Goal: Navigation & Orientation: Understand site structure

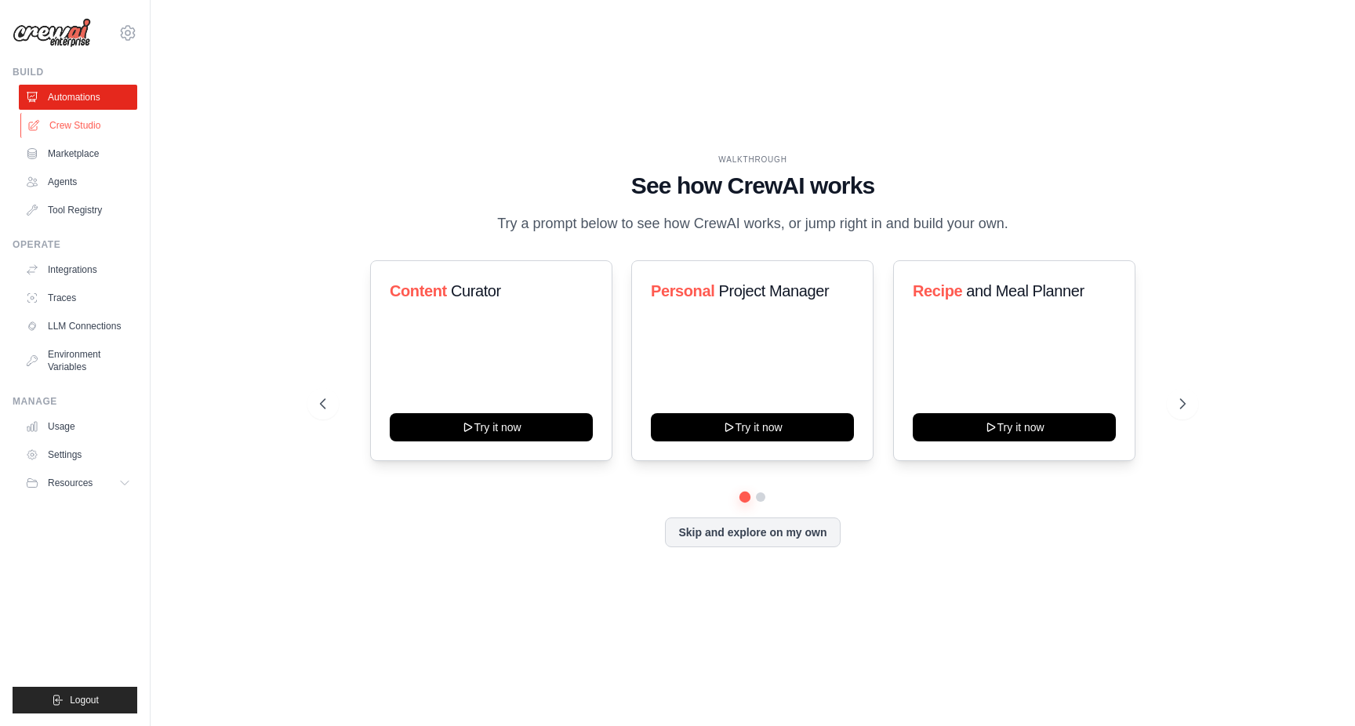
click at [93, 125] on link "Crew Studio" at bounding box center [79, 125] width 118 height 25
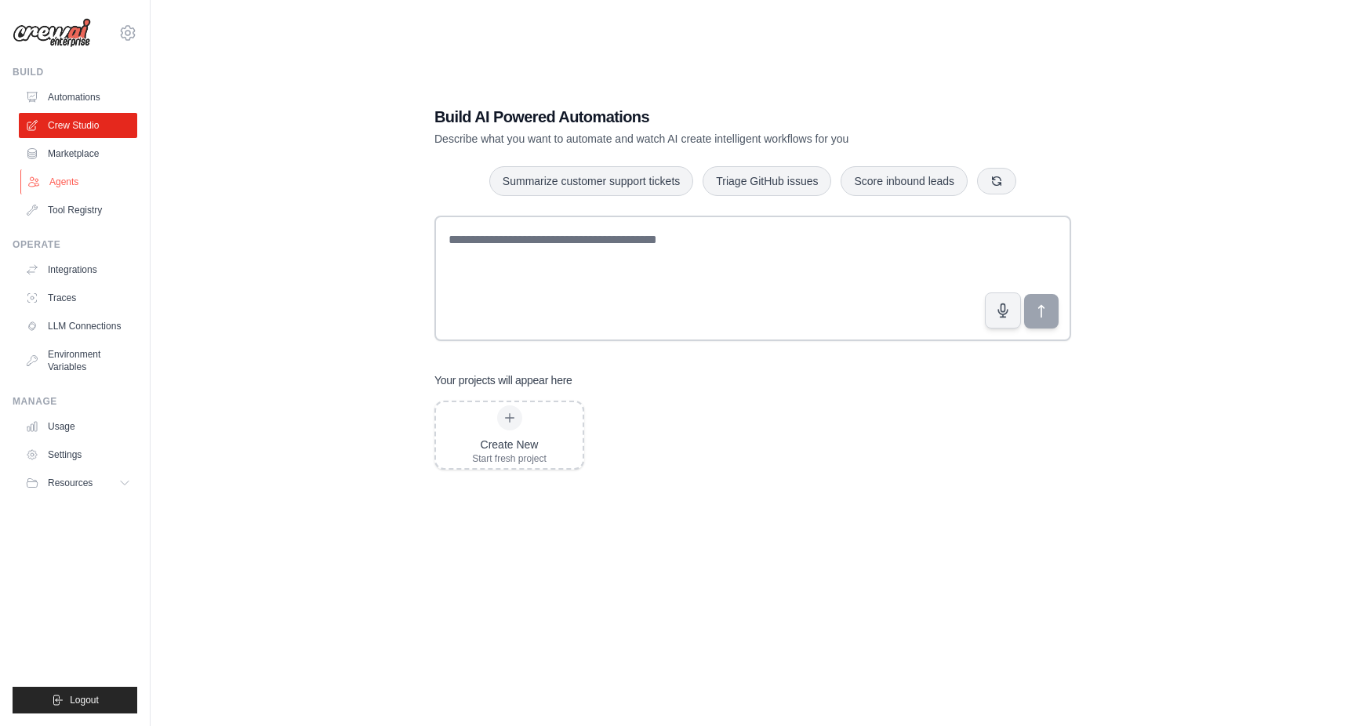
click at [78, 180] on link "Agents" at bounding box center [79, 181] width 118 height 25
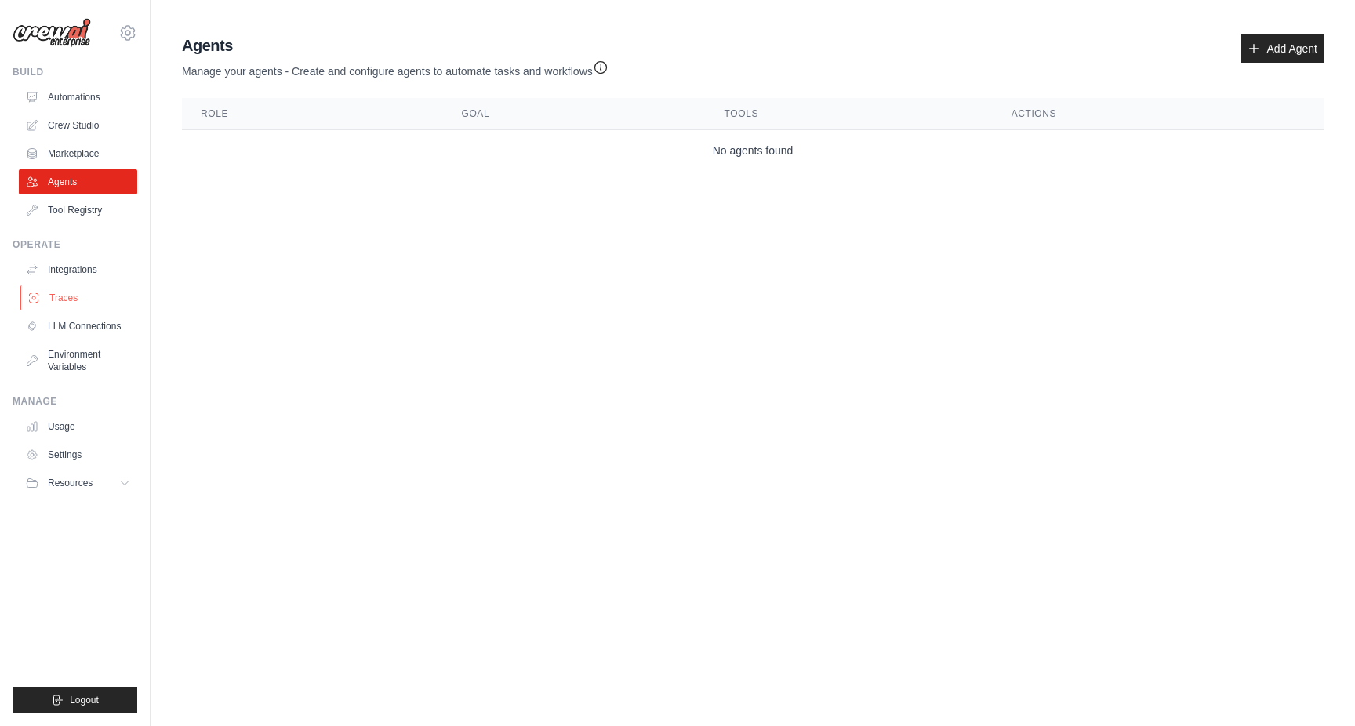
click at [83, 293] on link "Traces" at bounding box center [79, 297] width 118 height 25
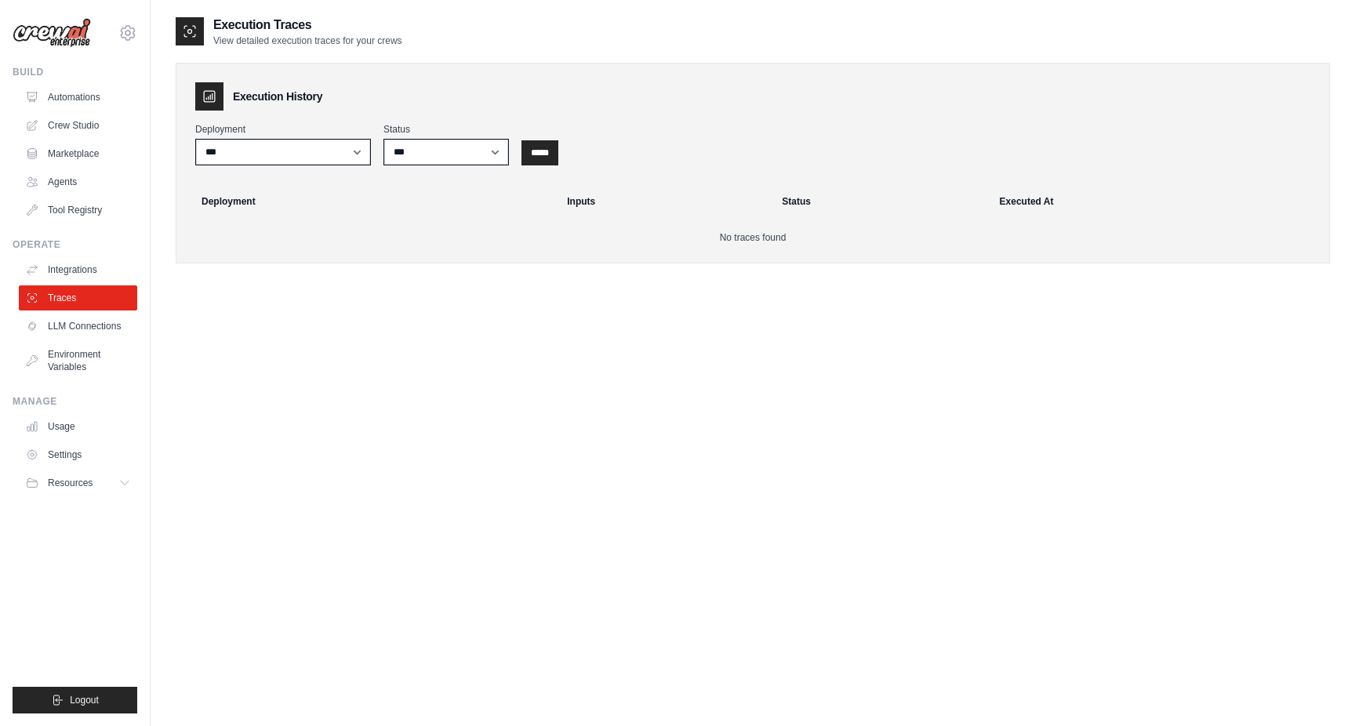
click at [83, 332] on link "LLM Connections" at bounding box center [78, 326] width 118 height 25
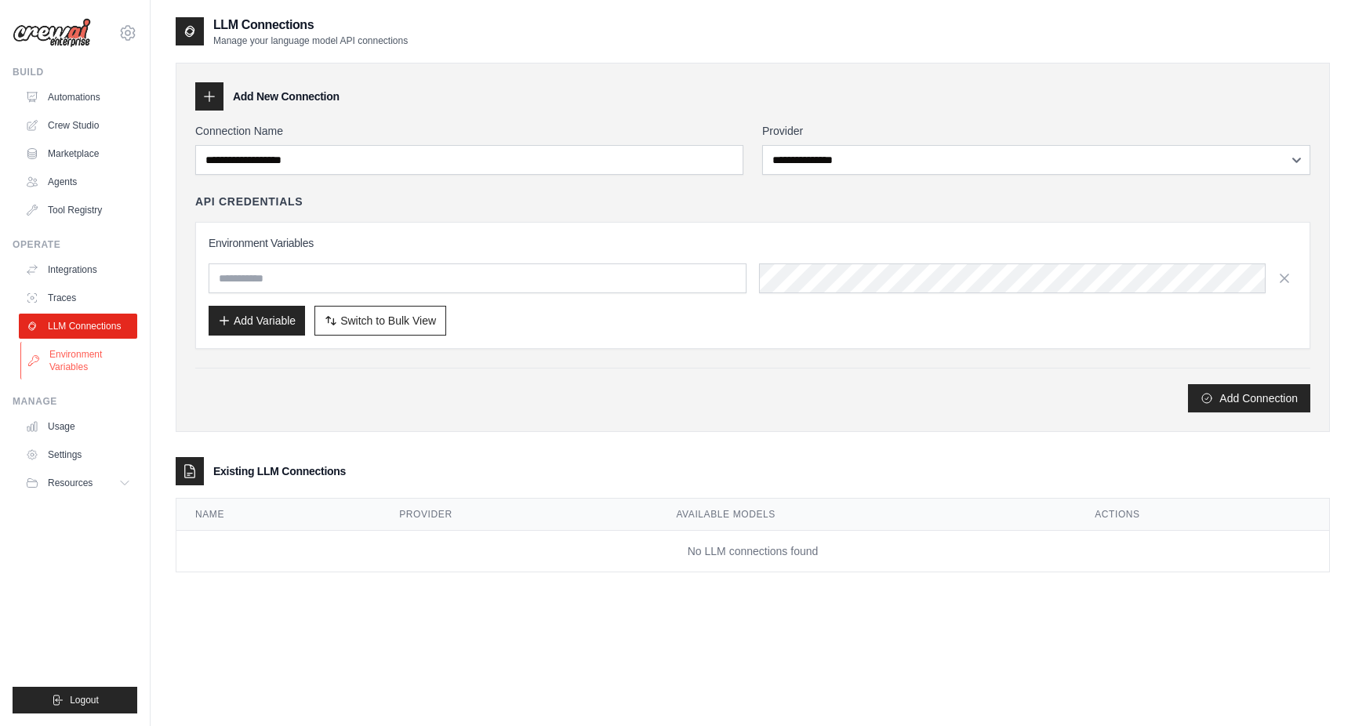
click at [87, 360] on link "Environment Variables" at bounding box center [79, 361] width 118 height 38
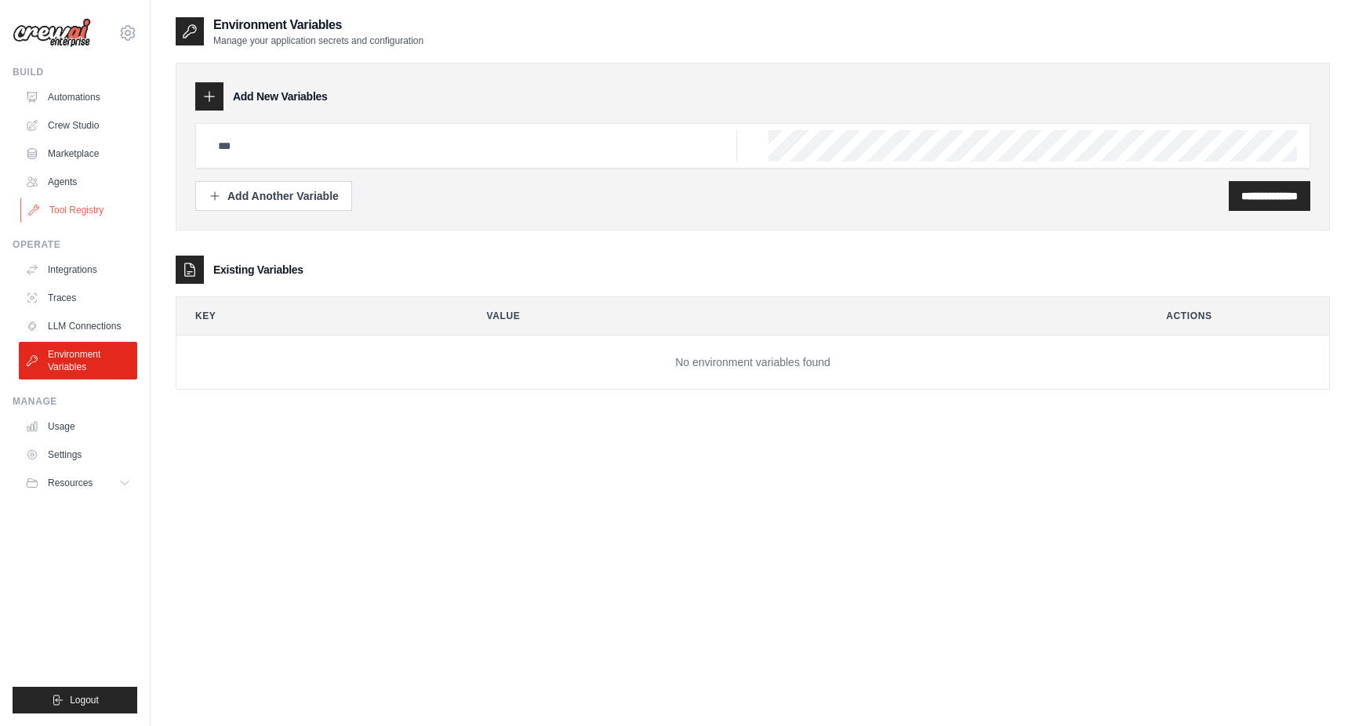
click at [85, 220] on link "Tool Registry" at bounding box center [79, 210] width 118 height 25
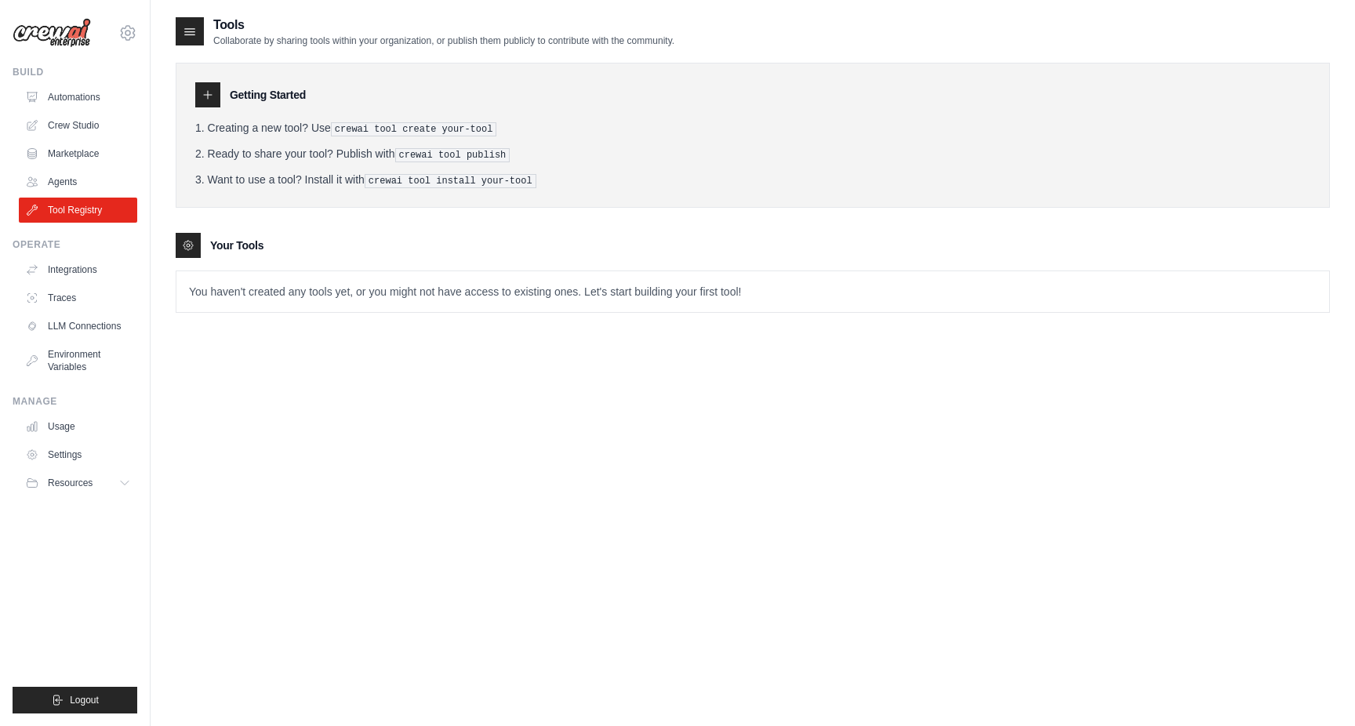
click at [51, 181] on link "Agents" at bounding box center [78, 181] width 118 height 25
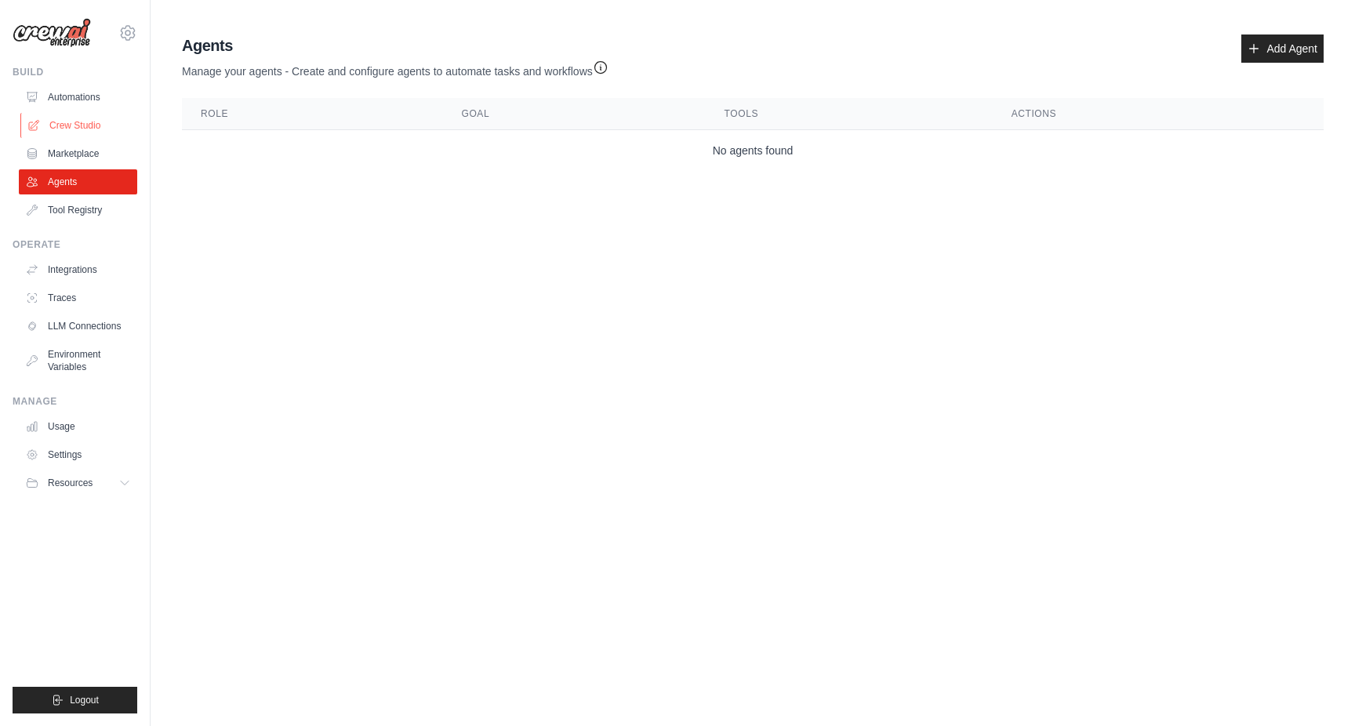
click at [78, 131] on link "Crew Studio" at bounding box center [79, 125] width 118 height 25
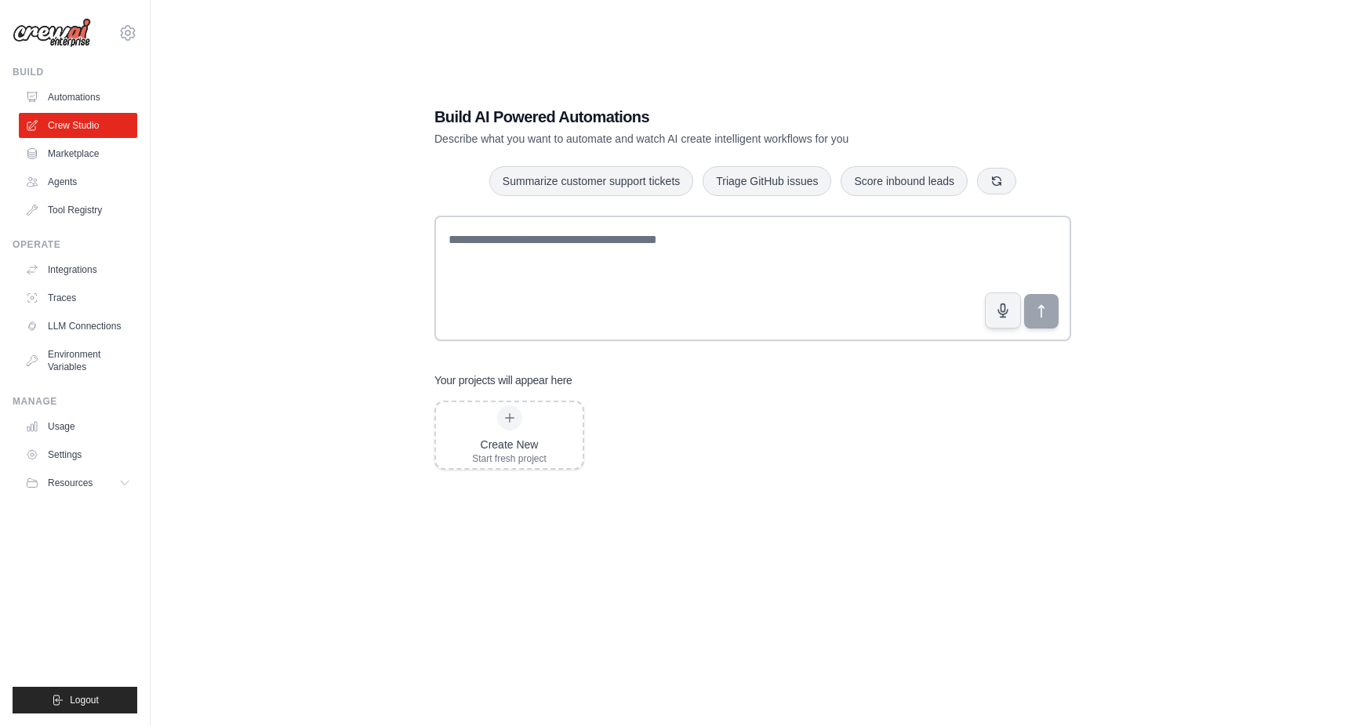
click at [65, 35] on img at bounding box center [52, 33] width 78 height 30
click at [60, 37] on img at bounding box center [52, 33] width 78 height 30
click at [47, 103] on link "Automations" at bounding box center [79, 97] width 118 height 25
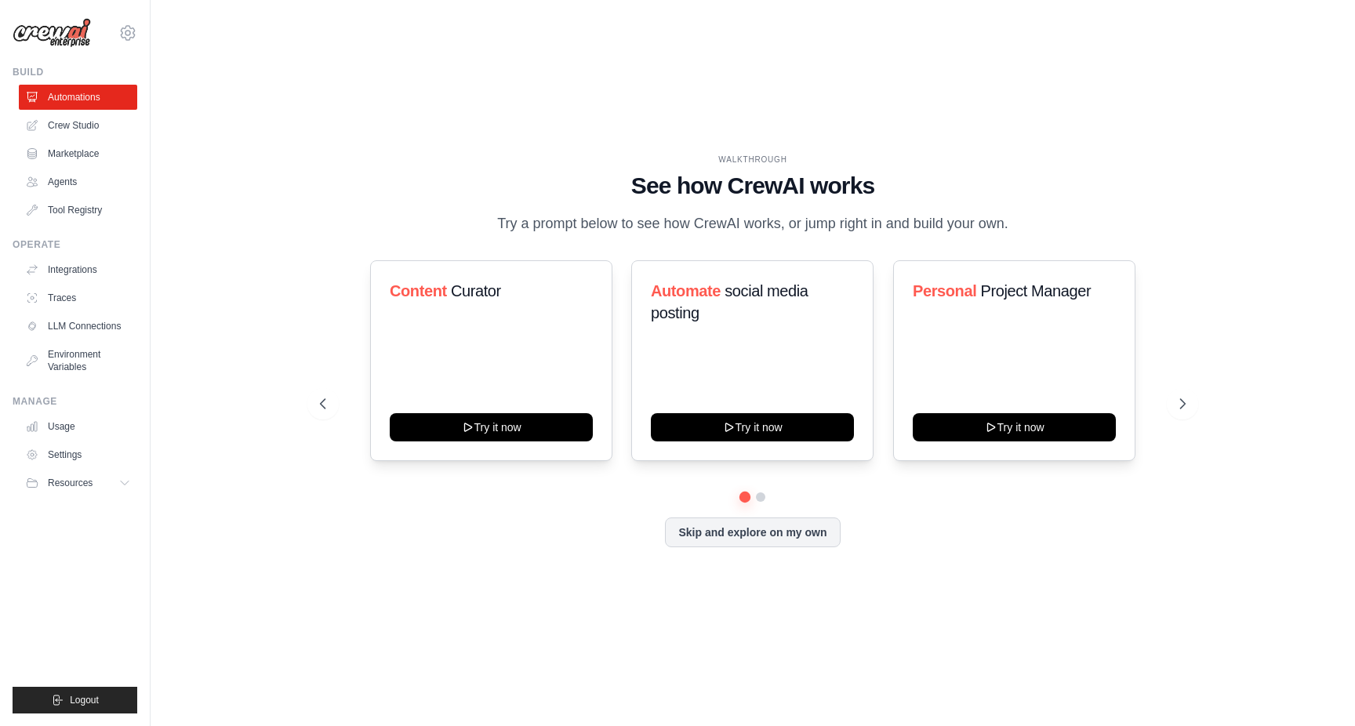
click at [49, 34] on img at bounding box center [52, 33] width 78 height 30
click at [1175, 412] on button at bounding box center [1182, 403] width 31 height 31
click at [129, 35] on icon at bounding box center [127, 33] width 19 height 19
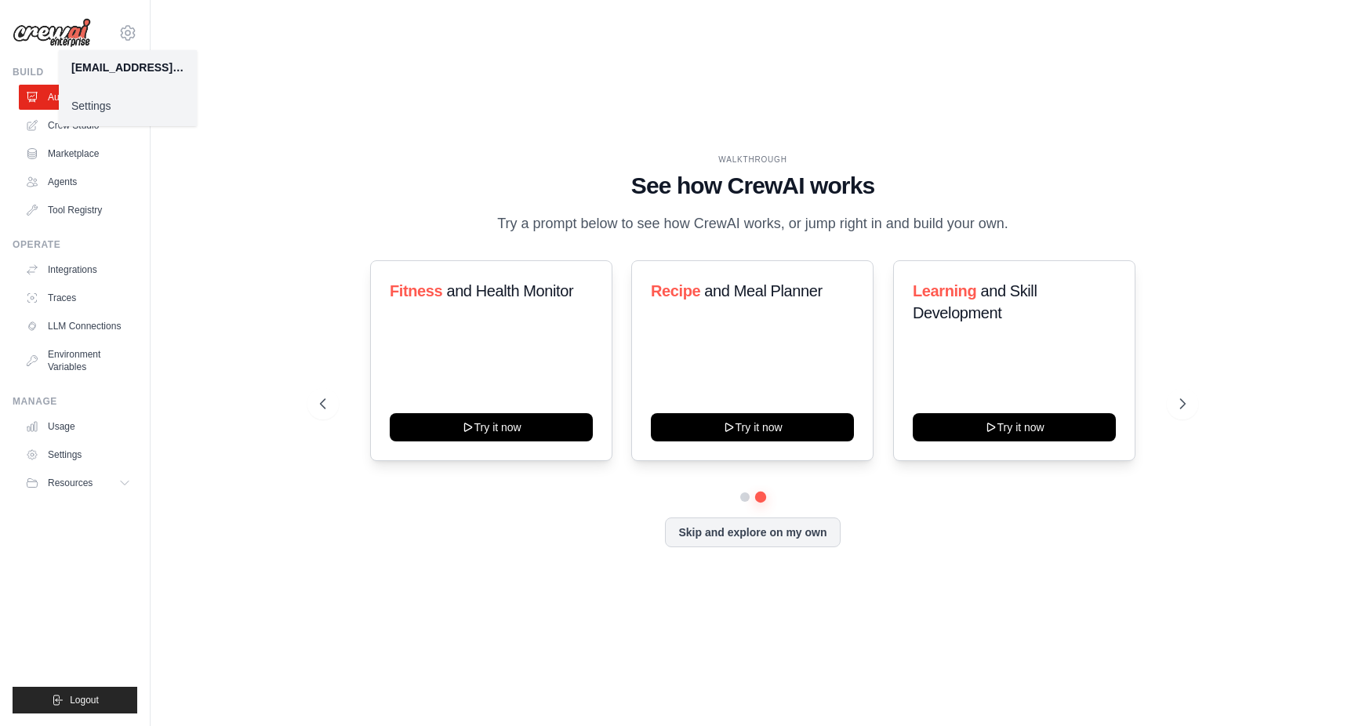
click at [67, 32] on img at bounding box center [52, 33] width 78 height 30
click at [506, 94] on div "WALKTHROUGH See how CrewAI works Try a prompt below to see how CrewAI works, or…" at bounding box center [753, 363] width 1154 height 695
